Goal: Task Accomplishment & Management: Use online tool/utility

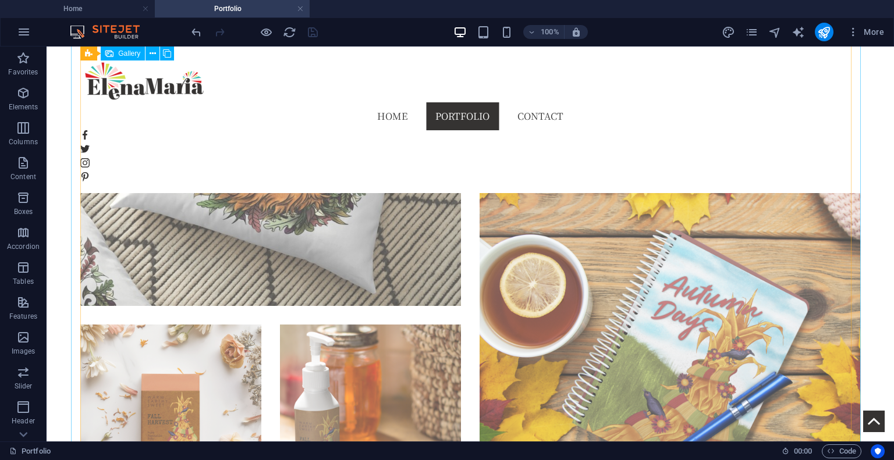
scroll to position [1166, 0]
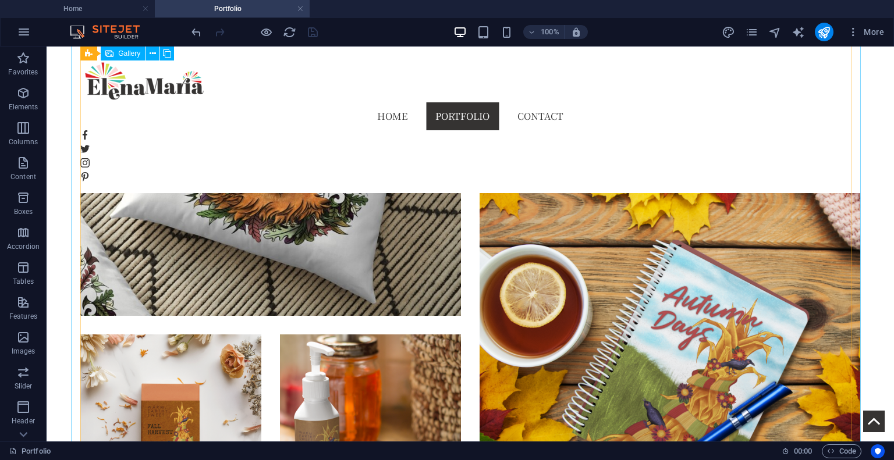
click at [319, 326] on div at bounding box center [470, 425] width 798 height 998
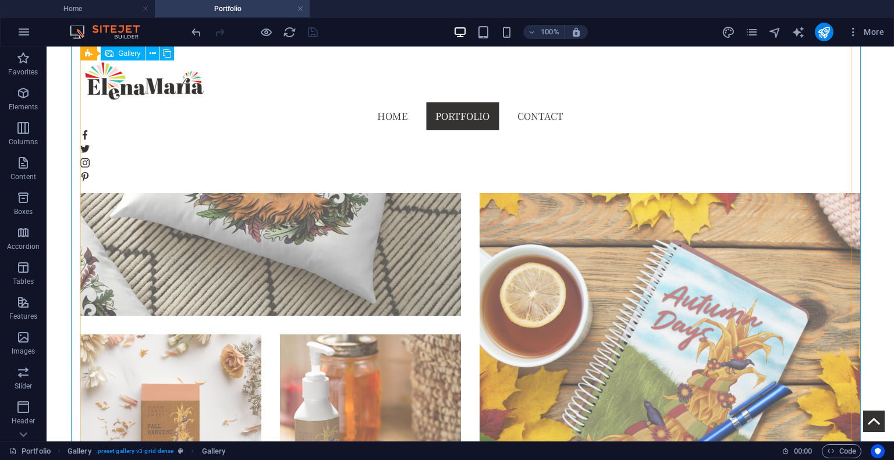
click at [429, 335] on li at bounding box center [370, 425] width 181 height 181
click at [434, 335] on li at bounding box center [370, 425] width 181 height 181
select select "4"
select select "px"
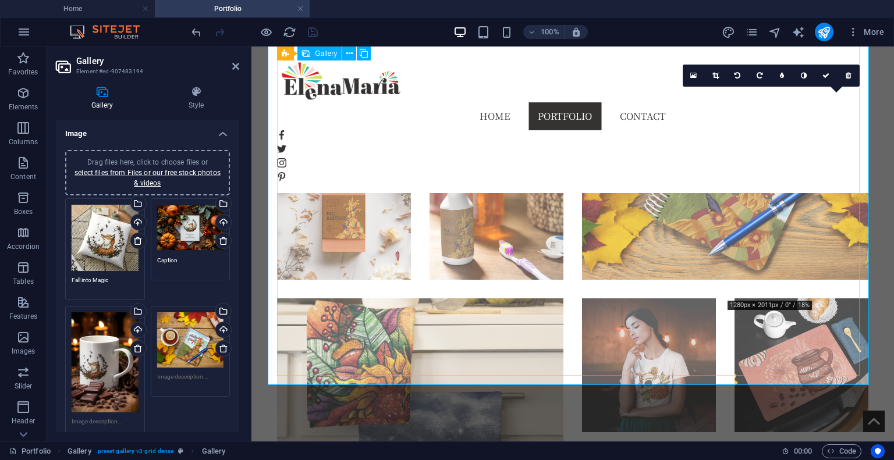
click at [765, 299] on li at bounding box center [801, 366] width 134 height 134
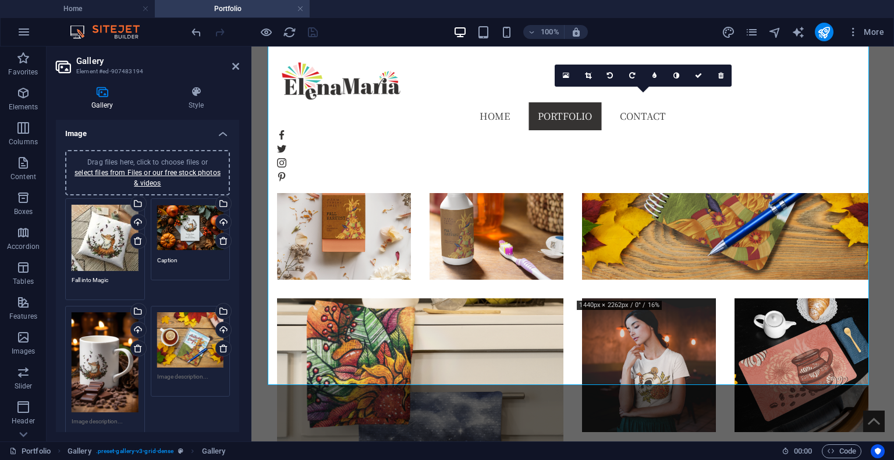
click at [240, 365] on div "Gallery Style Image Drag files here, click to choose files or select files from…" at bounding box center [148, 259] width 202 height 365
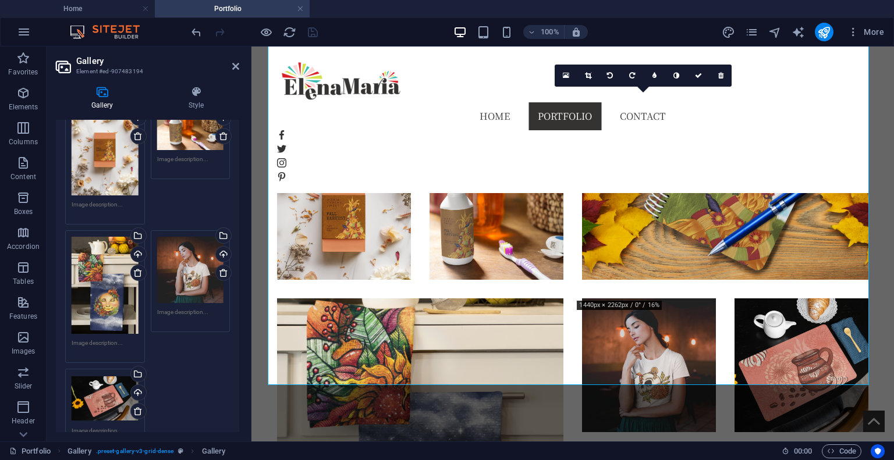
scroll to position [391, 0]
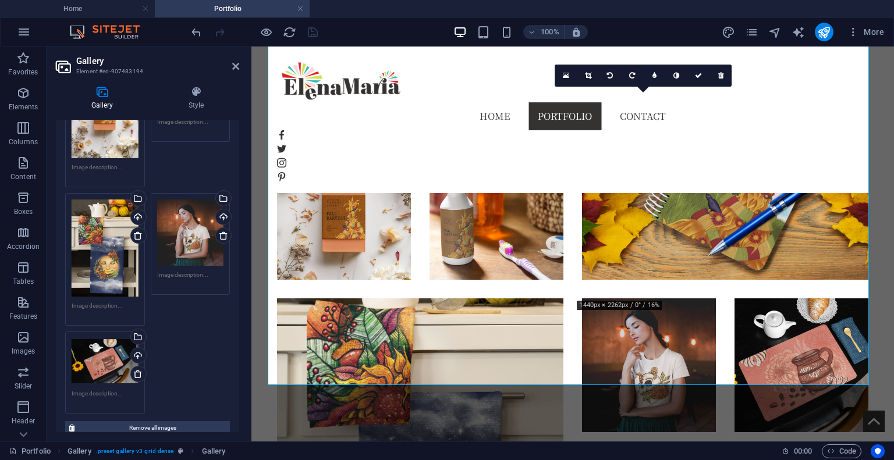
click at [165, 367] on div "Drag files here, click to choose files or select files from Files or our free s…" at bounding box center [147, 110] width 171 height 613
click at [158, 342] on div "Drag files here, click to choose files or select files from Files or our free s…" at bounding box center [147, 110] width 171 height 613
click at [156, 346] on div "Drag files here, click to choose files or select files from Files or our free s…" at bounding box center [147, 110] width 171 height 613
click at [173, 339] on div "Drag files here, click to choose files or select files from Files or our free s…" at bounding box center [147, 110] width 171 height 613
click at [172, 337] on div "Drag files here, click to choose files or select files from Files or our free s…" at bounding box center [147, 110] width 171 height 613
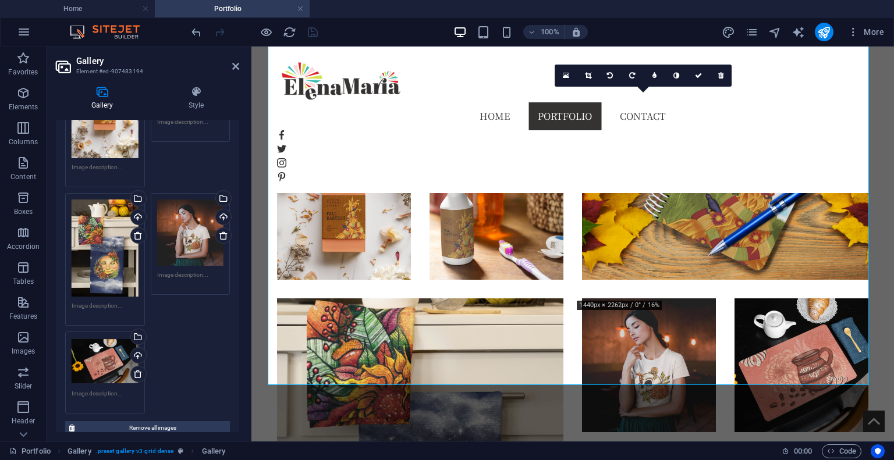
click at [172, 338] on div "Drag files here, click to choose files or select files from Files or our free s…" at bounding box center [147, 110] width 171 height 613
click at [236, 321] on div "Drag files here, click to choose files or select files from Files or our free s…" at bounding box center [147, 97] width 183 height 695
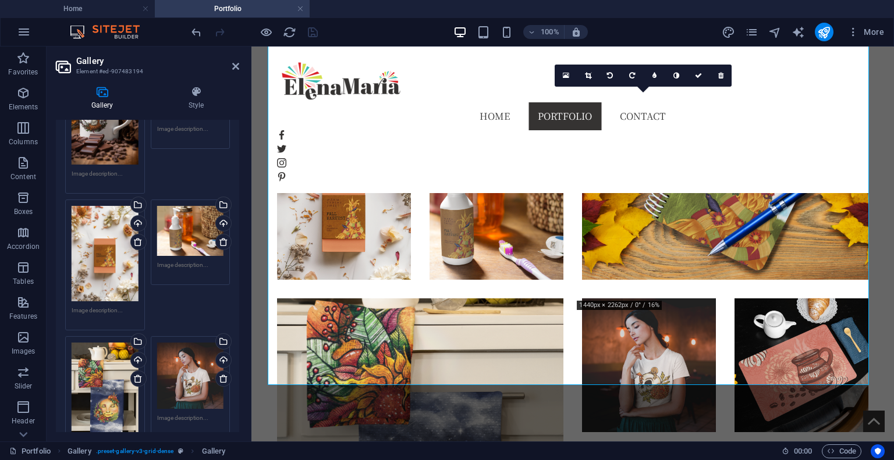
scroll to position [28, 0]
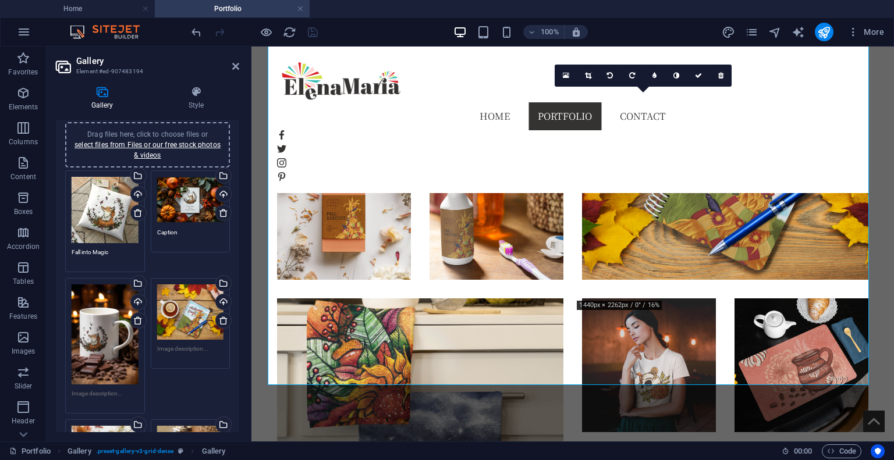
click at [180, 130] on span "Drag files here, click to choose files or select files from Files or our free s…" at bounding box center [147, 144] width 146 height 29
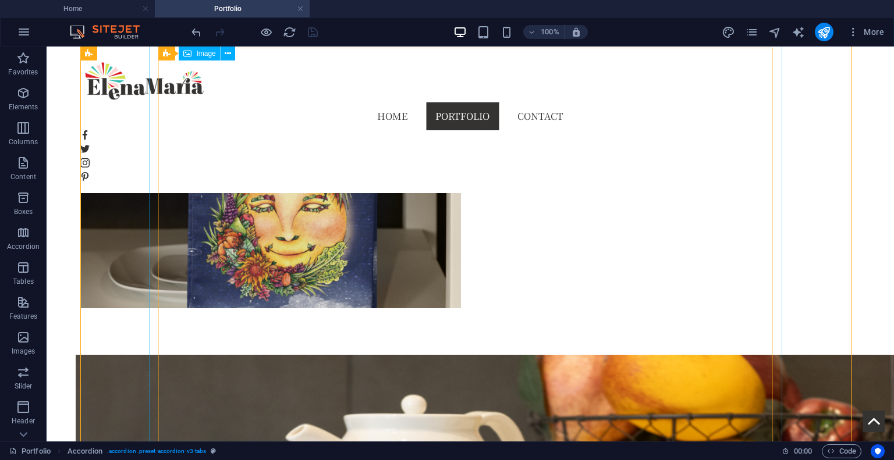
scroll to position [1725, 0]
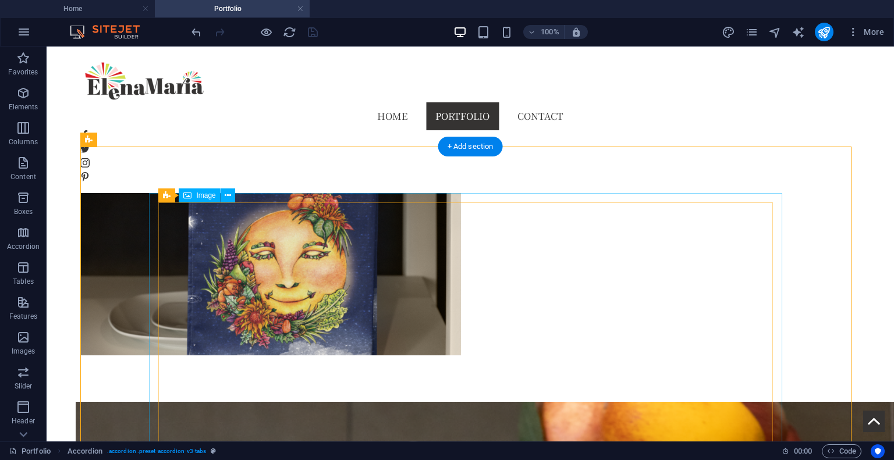
click at [224, 193] on button at bounding box center [228, 196] width 14 height 14
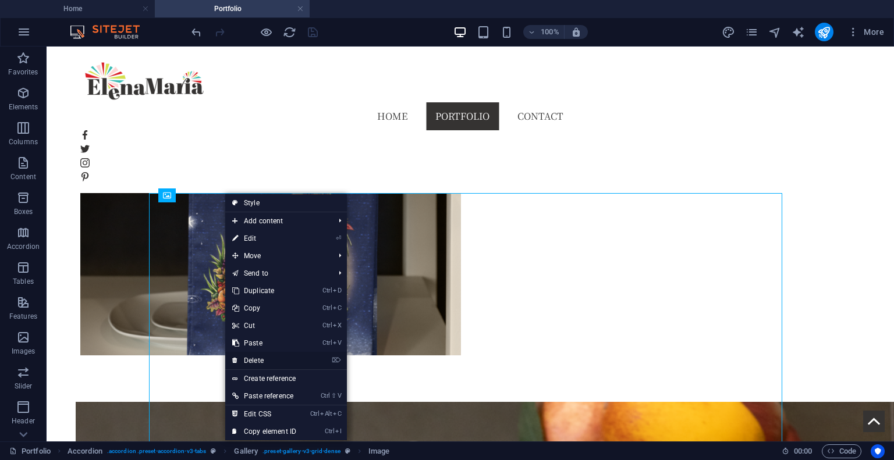
click at [265, 363] on link "⌦ Delete" at bounding box center [264, 360] width 78 height 17
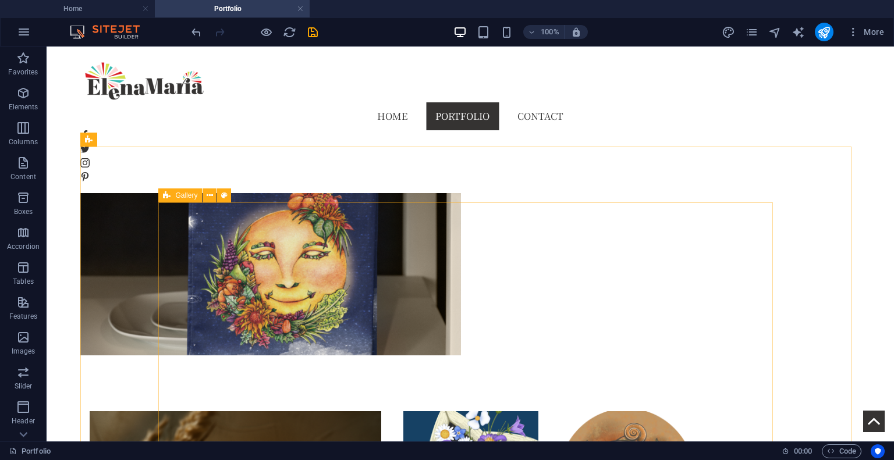
click at [167, 198] on icon at bounding box center [167, 196] width 8 height 14
click at [205, 194] on button at bounding box center [210, 196] width 14 height 14
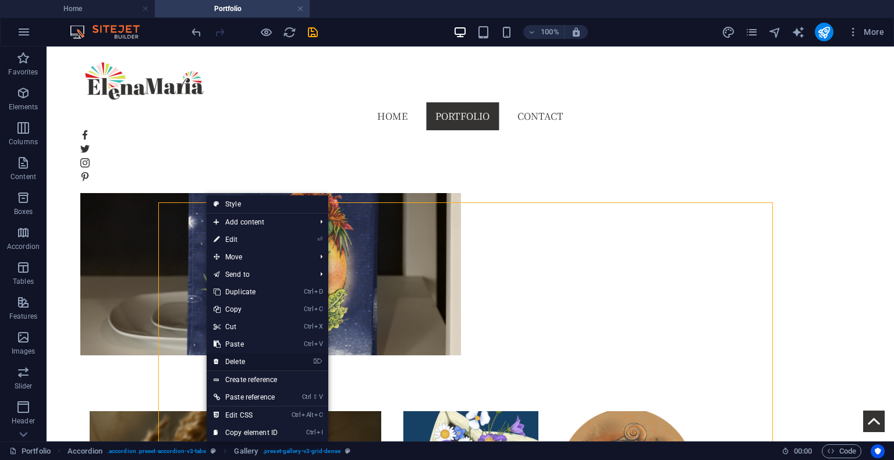
click at [253, 365] on link "⌦ Delete" at bounding box center [246, 361] width 78 height 17
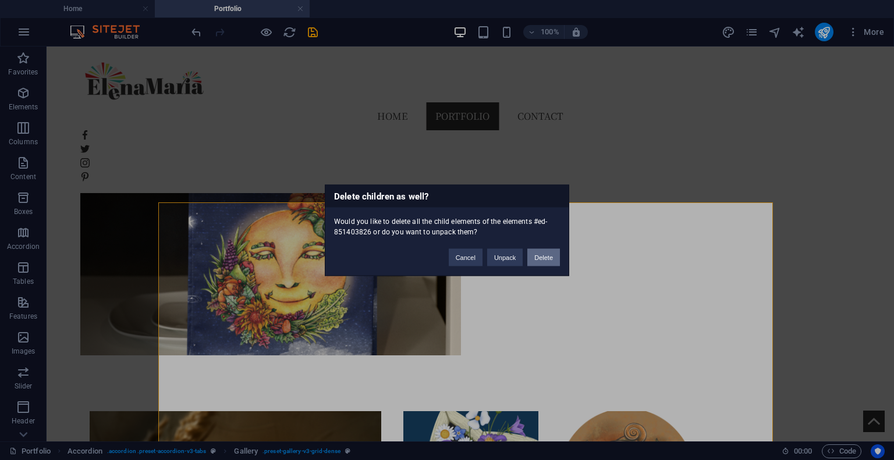
click at [541, 255] on button "Delete" at bounding box center [543, 257] width 33 height 17
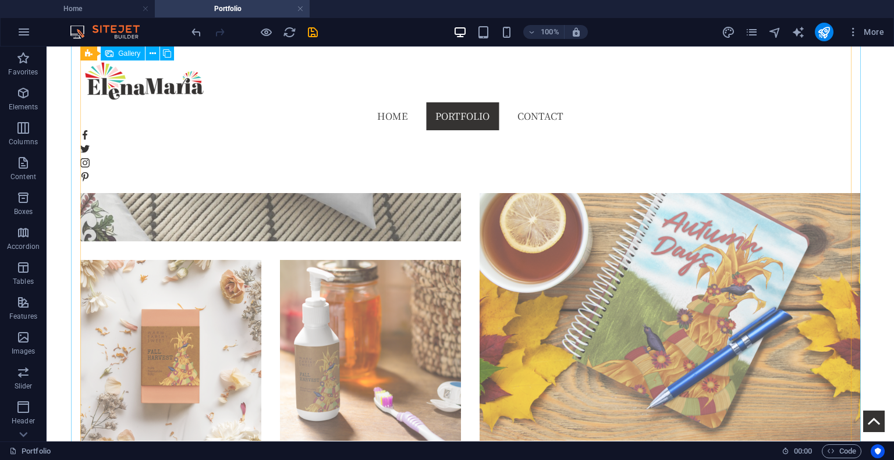
scroll to position [1233, 0]
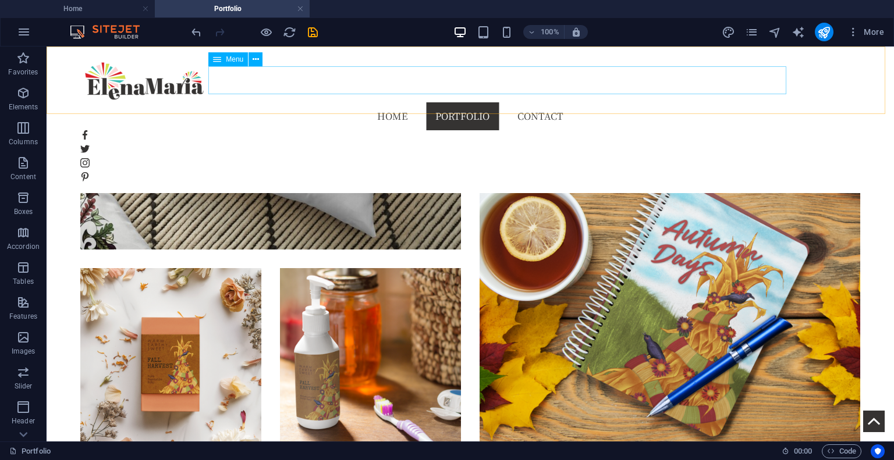
click at [753, 102] on nav "Home Portfolio Contact" at bounding box center [470, 116] width 780 height 28
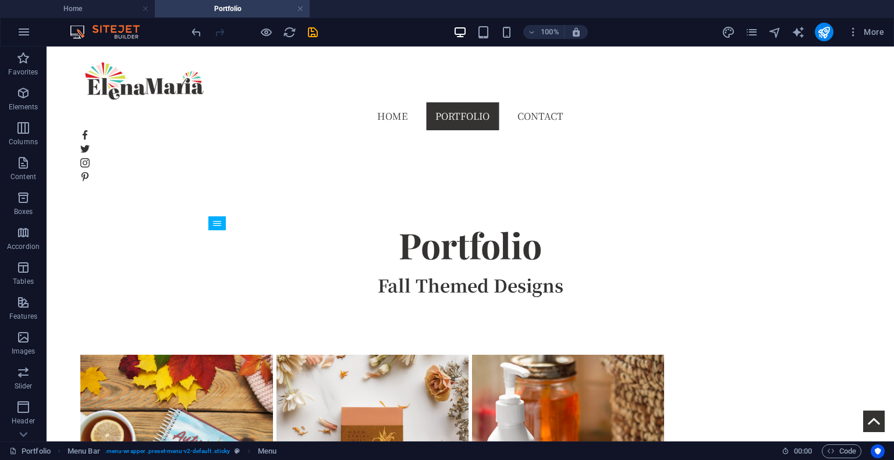
scroll to position [320, 0]
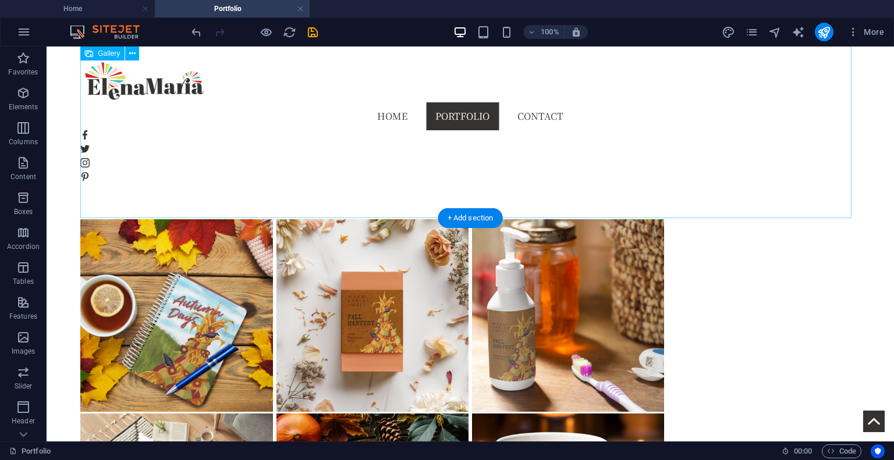
click at [803, 218] on div at bounding box center [470, 316] width 780 height 196
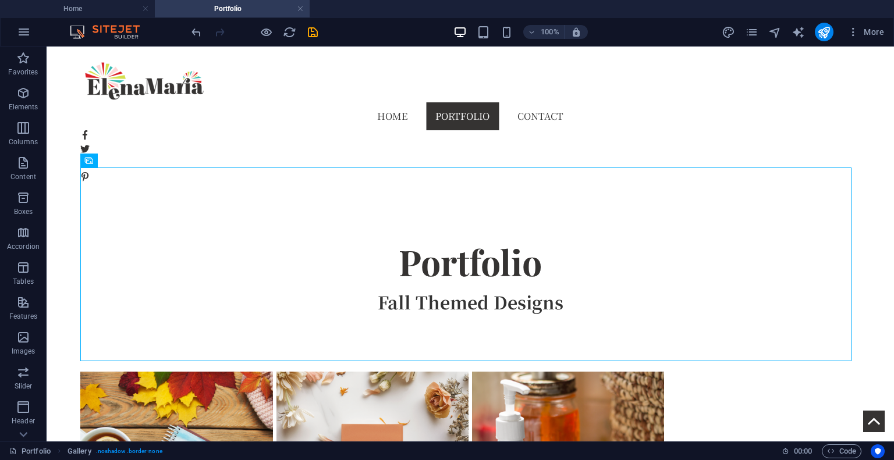
scroll to position [177, 0]
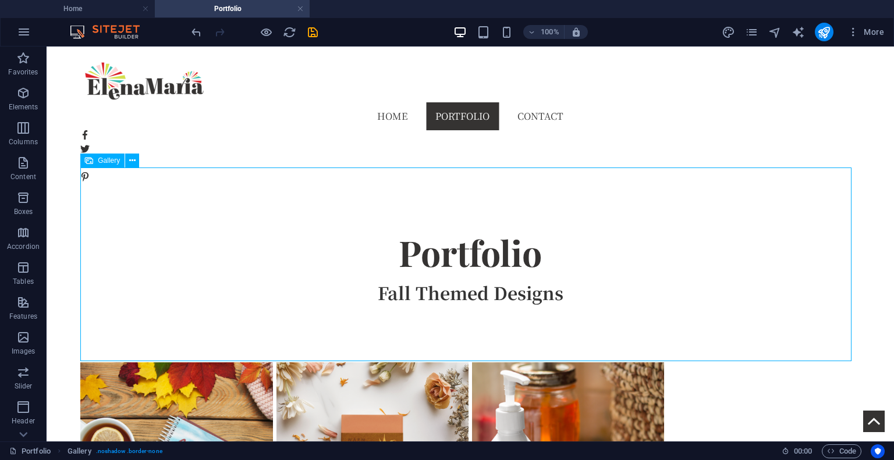
click at [105, 161] on span "Gallery" at bounding box center [109, 160] width 22 height 7
click at [130, 159] on icon at bounding box center [132, 161] width 6 height 12
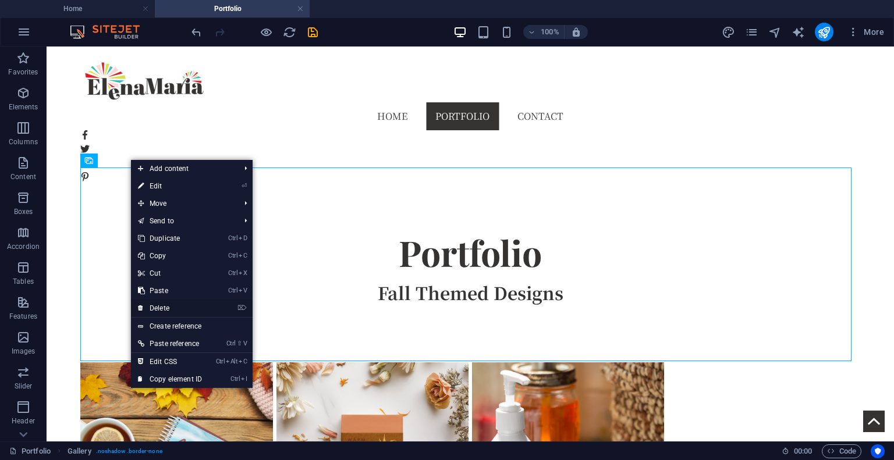
click at [173, 307] on link "⌦ Delete" at bounding box center [170, 308] width 78 height 17
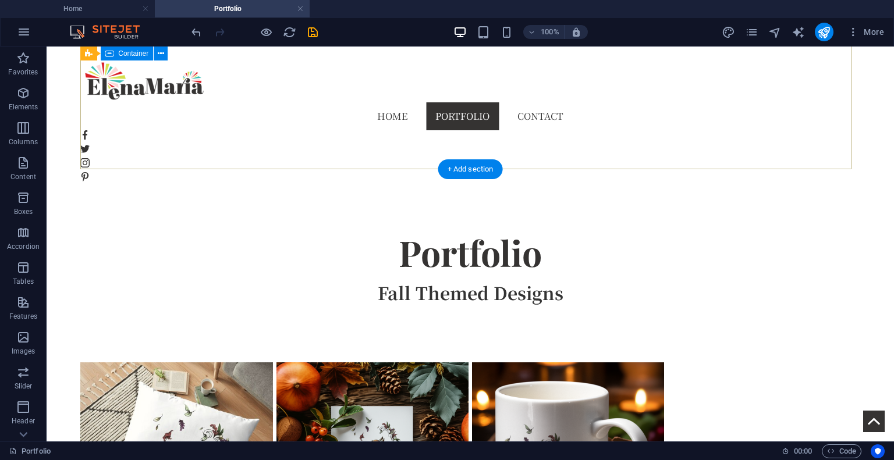
click at [131, 170] on div "Portfolio Fall Themed Designs" at bounding box center [470, 266] width 780 height 193
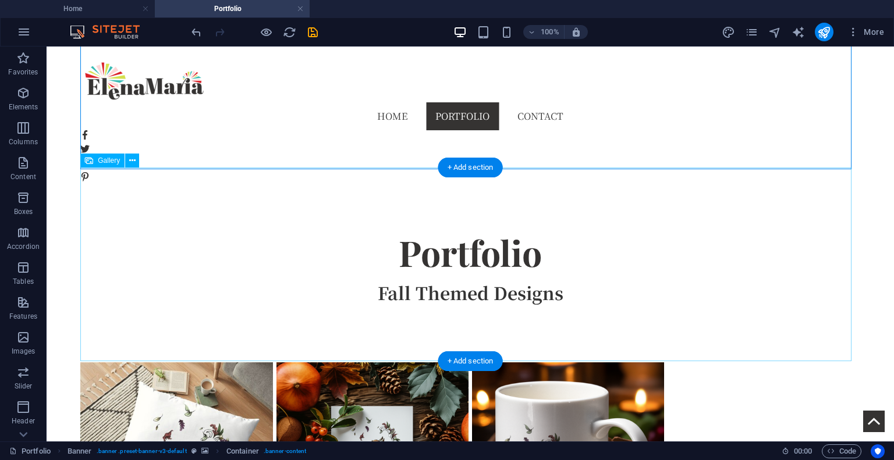
click at [129, 361] on li at bounding box center [177, 459] width 196 height 196
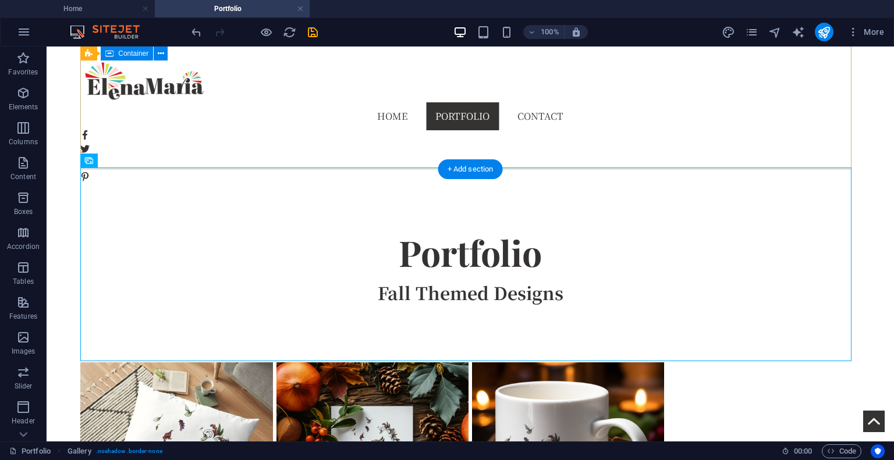
click at [131, 170] on div "Portfolio Fall Themed Designs" at bounding box center [470, 266] width 780 height 193
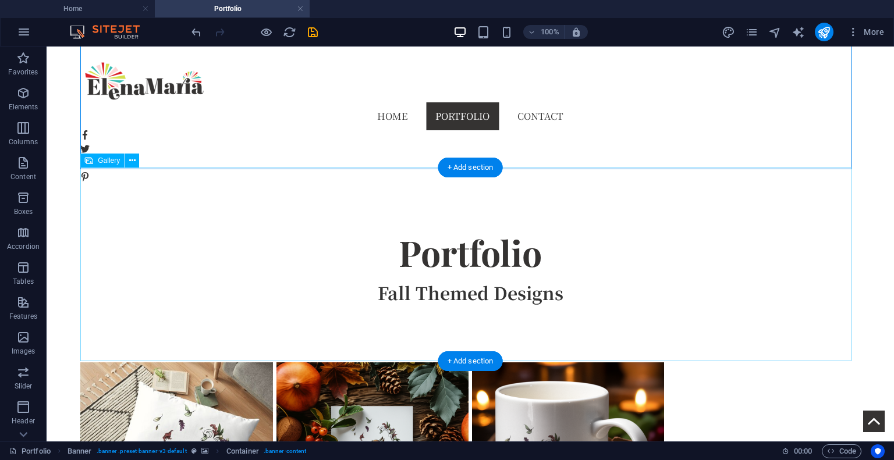
click at [127, 361] on li at bounding box center [177, 459] width 196 height 196
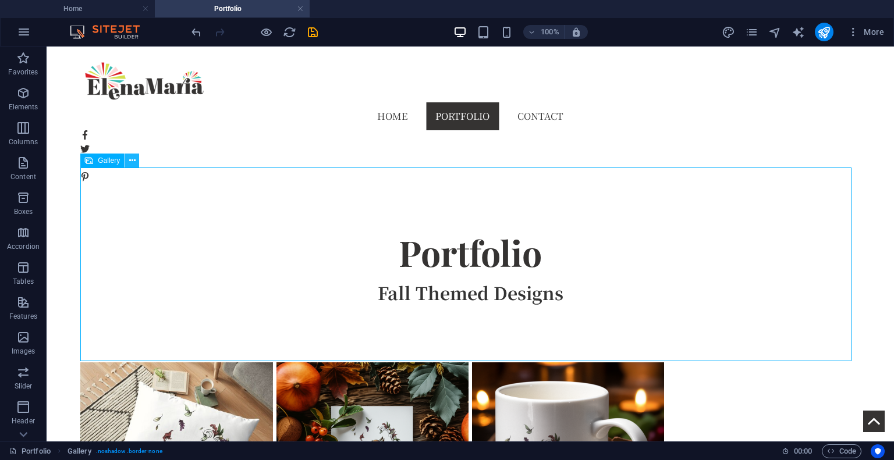
click at [127, 162] on button at bounding box center [132, 161] width 14 height 14
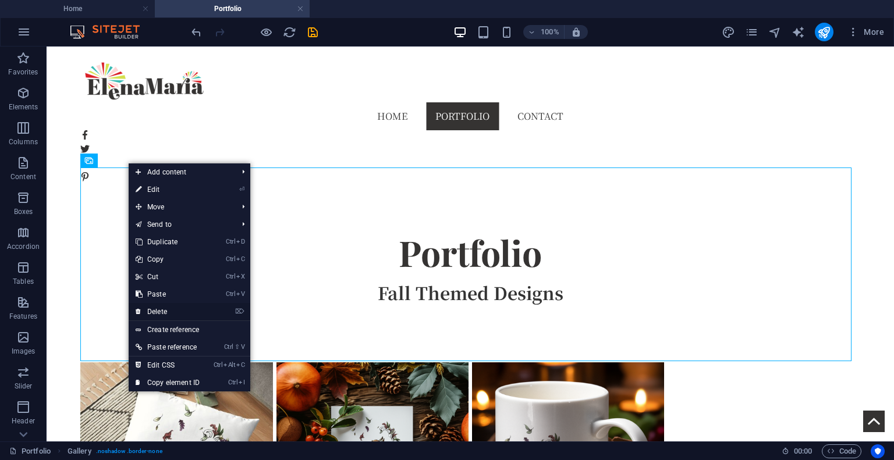
click at [172, 314] on link "⌦ Delete" at bounding box center [168, 311] width 78 height 17
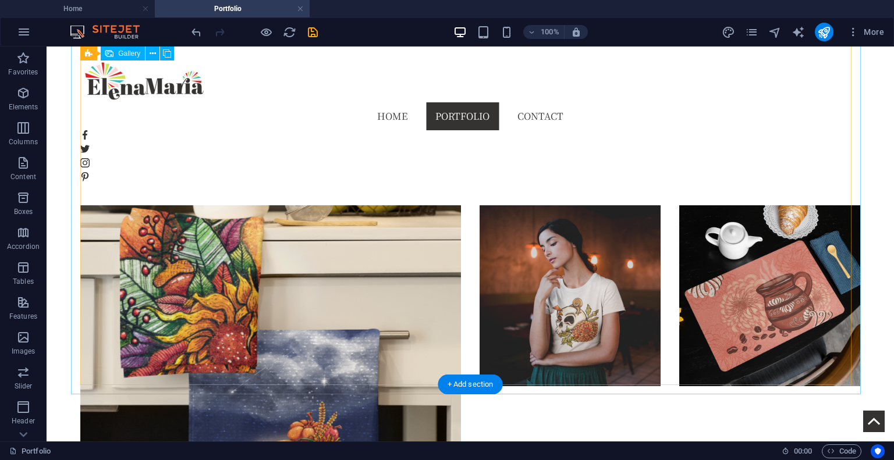
scroll to position [1106, 0]
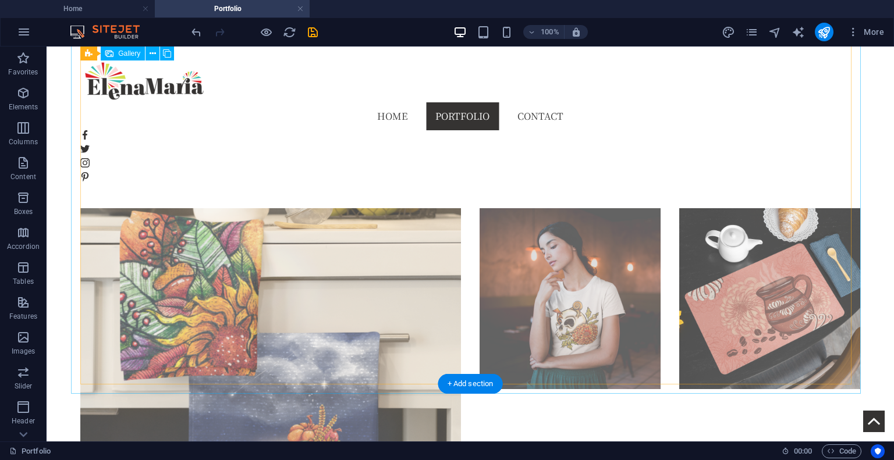
click at [116, 257] on li at bounding box center [270, 398] width 381 height 381
click at [116, 255] on li at bounding box center [270, 398] width 381 height 381
select select "4"
select select "px"
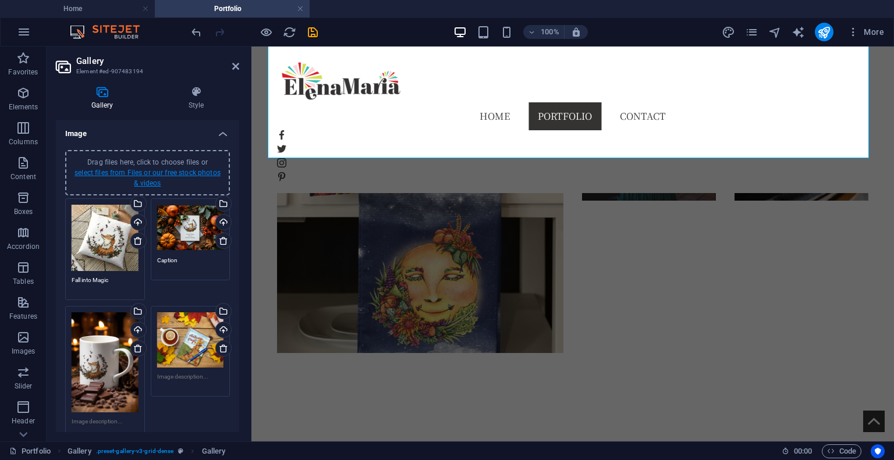
click at [190, 171] on link "select files from Files or our free stock photos & videos" at bounding box center [147, 178] width 146 height 19
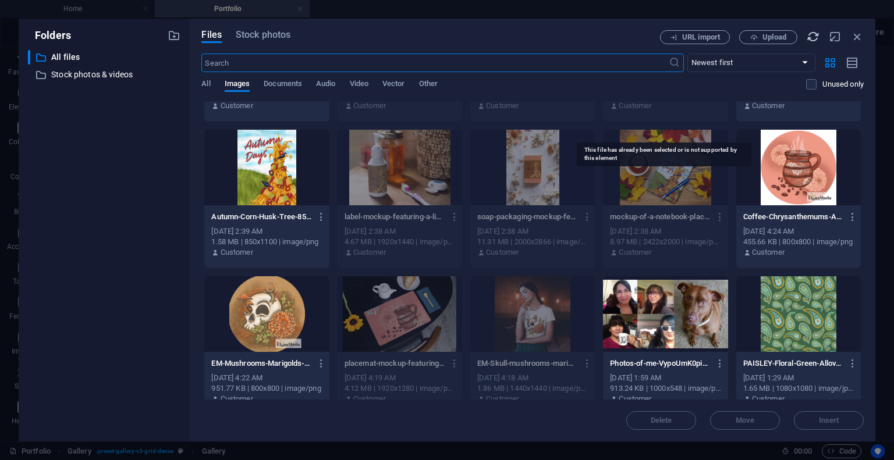
scroll to position [193, 0]
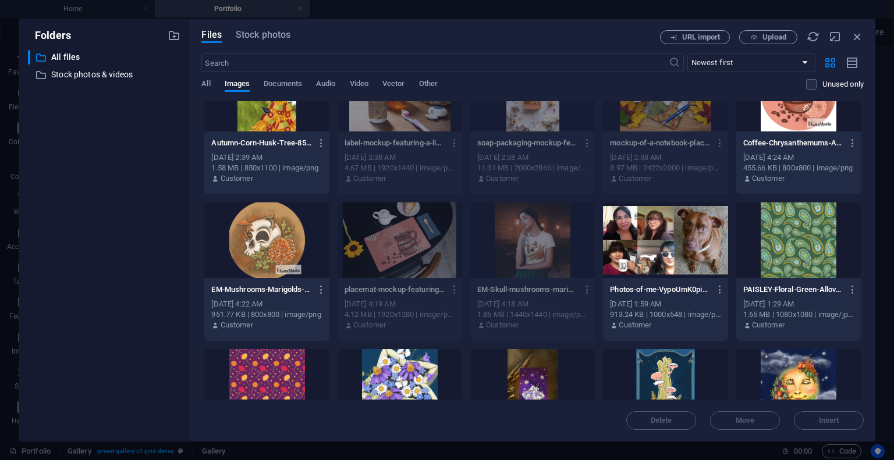
click at [281, 377] on div at bounding box center [266, 387] width 125 height 76
click at [281, 376] on div "1" at bounding box center [266, 387] width 125 height 76
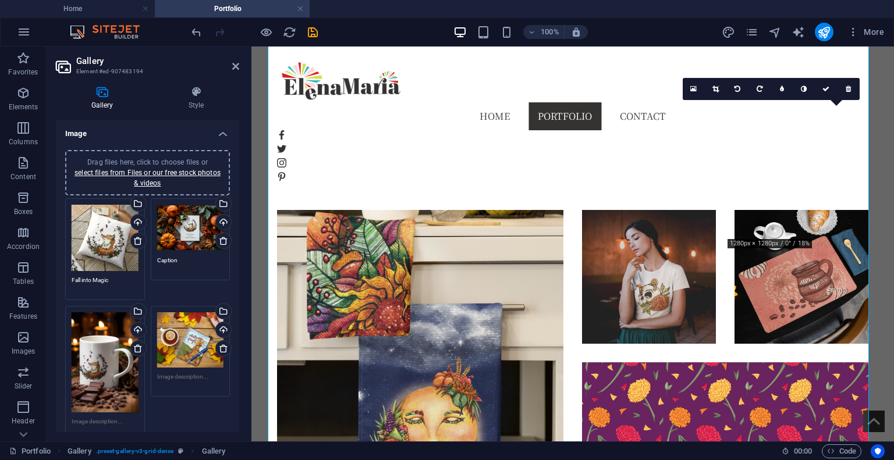
scroll to position [988, 0]
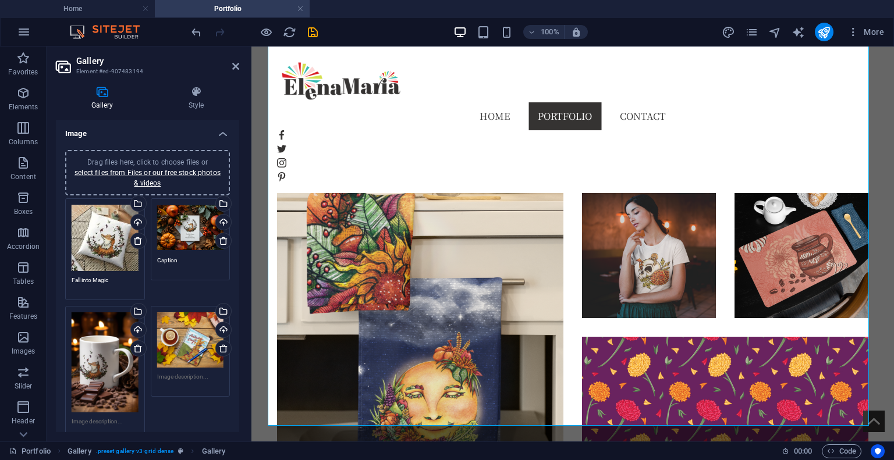
click at [184, 159] on span "Drag files here, click to choose files or select files from Files or our free s…" at bounding box center [147, 172] width 146 height 29
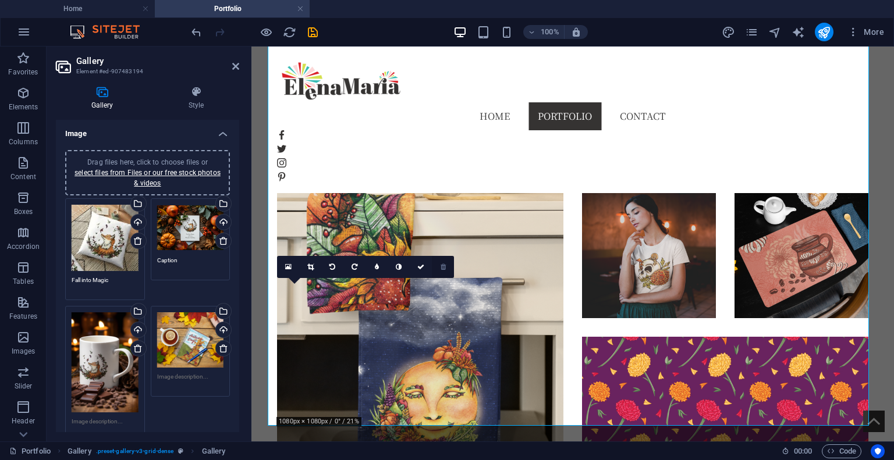
click at [444, 271] on link at bounding box center [443, 267] width 22 height 22
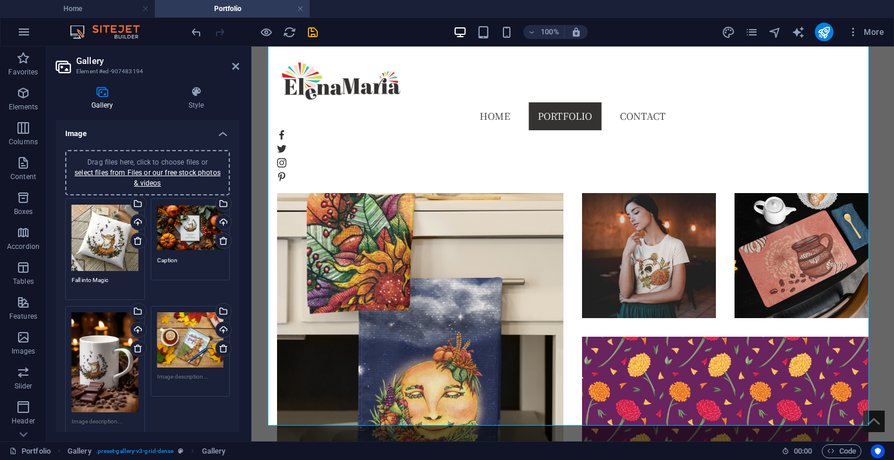
click at [193, 162] on span "Drag files here, click to choose files or select files from Files or our free s…" at bounding box center [147, 172] width 146 height 29
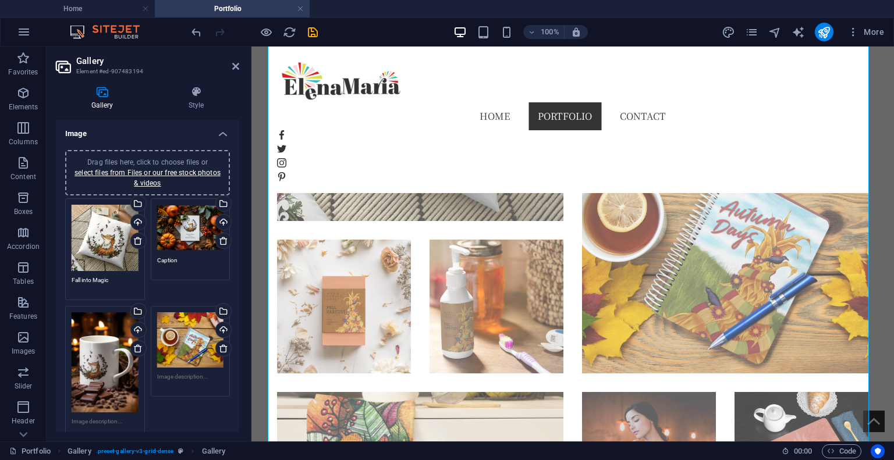
scroll to position [789, 0]
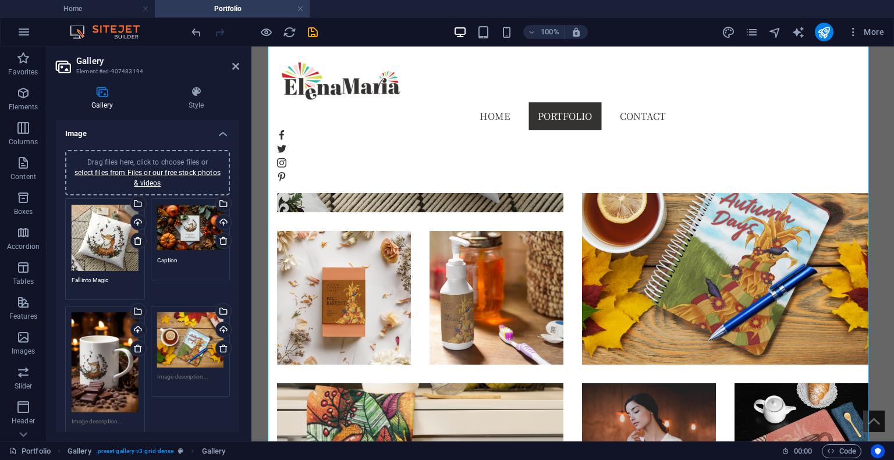
click at [154, 161] on span "Drag files here, click to choose files or select files from Files or our free s…" at bounding box center [147, 172] width 146 height 29
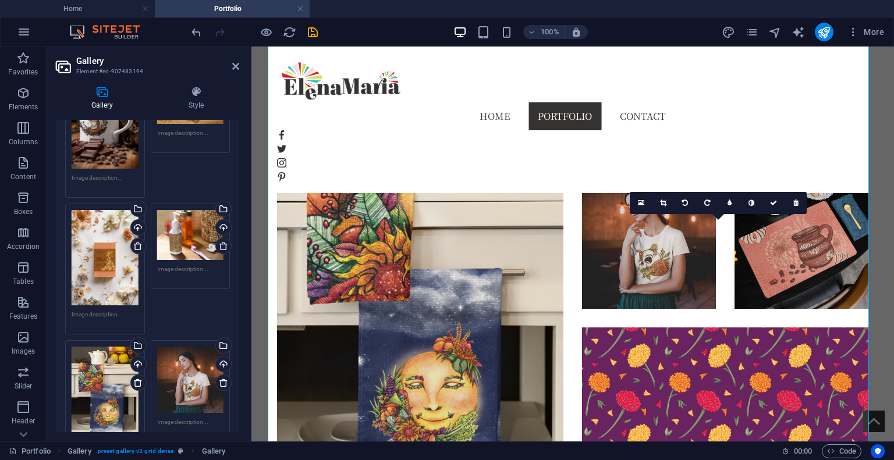
scroll to position [1050, 0]
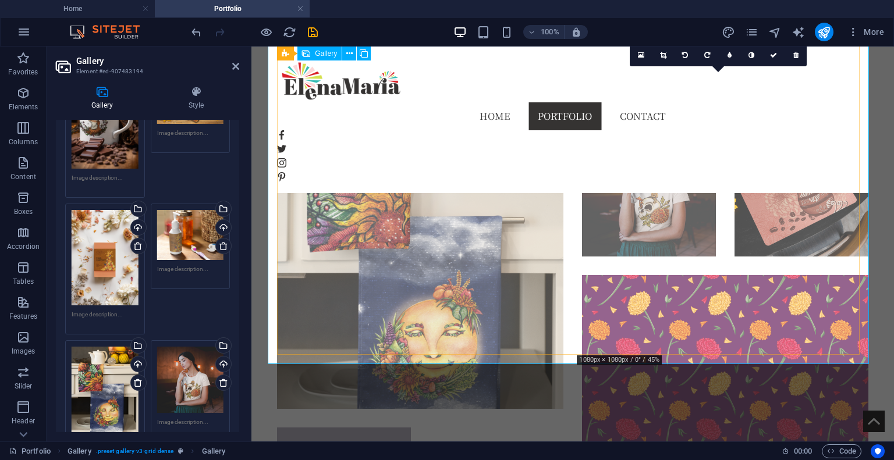
click at [510, 282] on li at bounding box center [420, 266] width 286 height 286
click at [665, 275] on li at bounding box center [725, 418] width 286 height 286
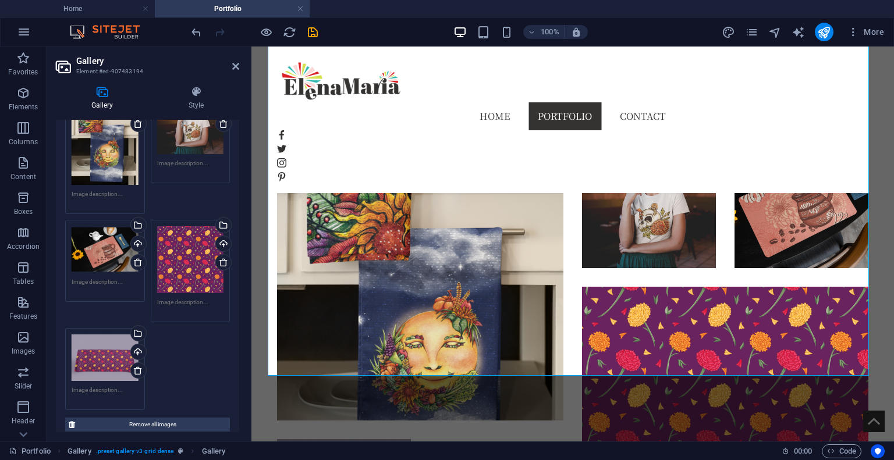
scroll to position [480, 0]
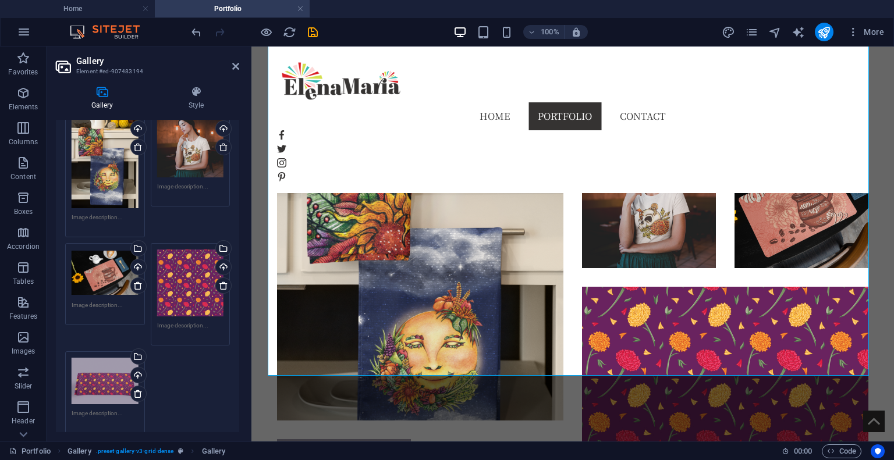
click at [220, 281] on icon at bounding box center [223, 285] width 9 height 9
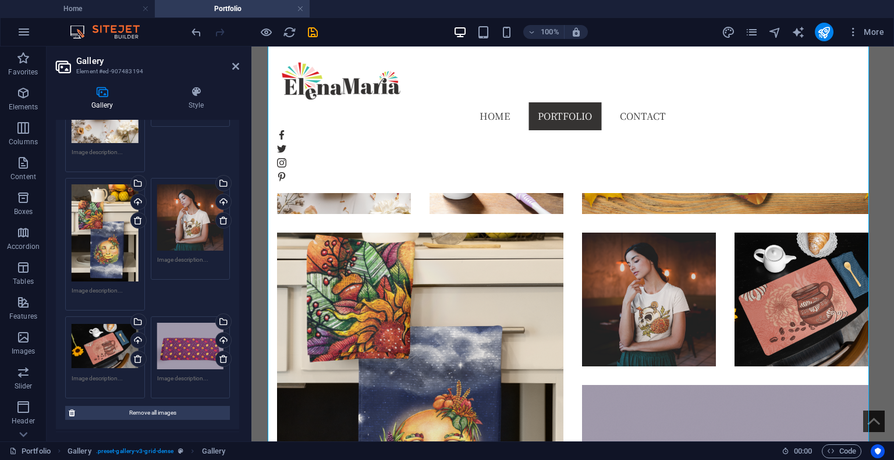
scroll to position [396, 0]
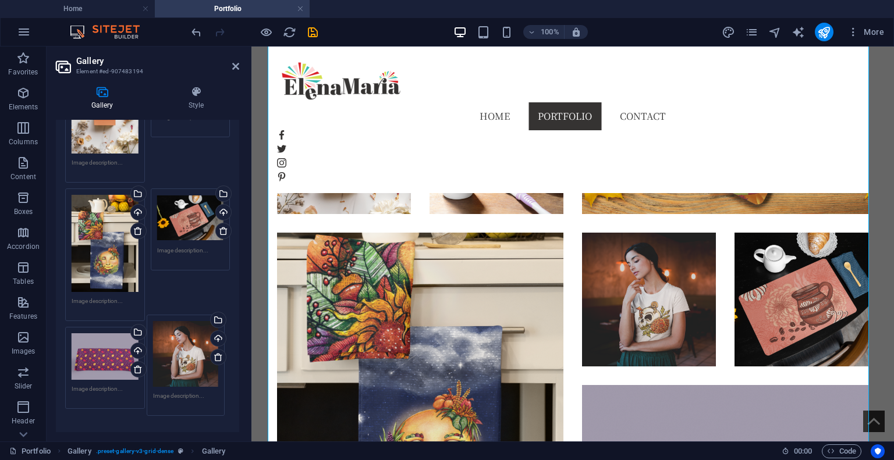
drag, startPoint x: 202, startPoint y: 226, endPoint x: 199, endPoint y: 357, distance: 131.0
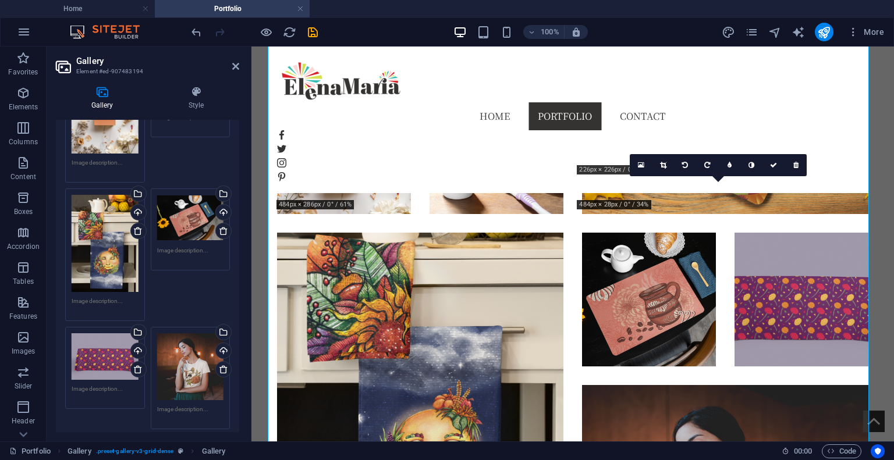
click at [199, 357] on div "Drag files here, click to choose files or select files from Files or our free s…" at bounding box center [190, 366] width 67 height 67
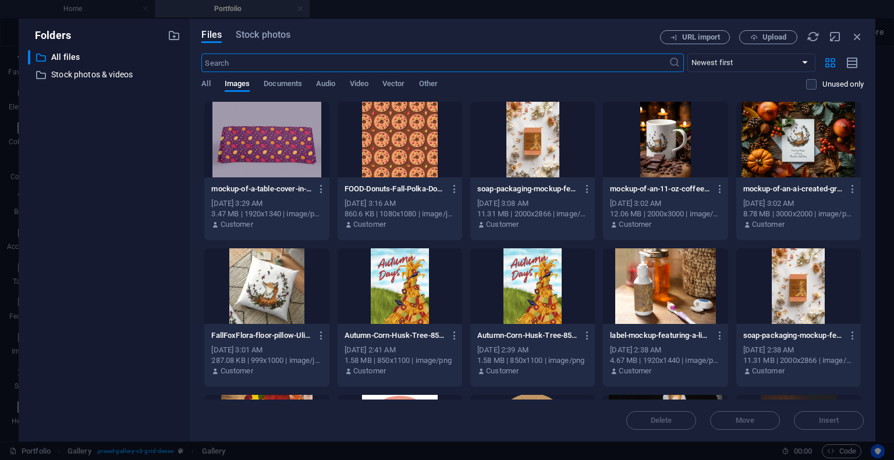
scroll to position [859, 0]
click at [858, 38] on icon "button" at bounding box center [857, 36] width 13 height 13
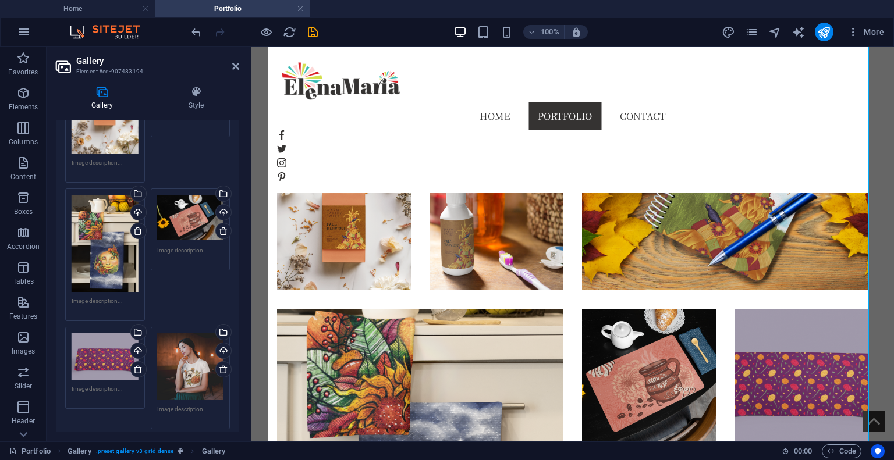
scroll to position [858, 0]
